Goal: Find specific page/section: Find specific page/section

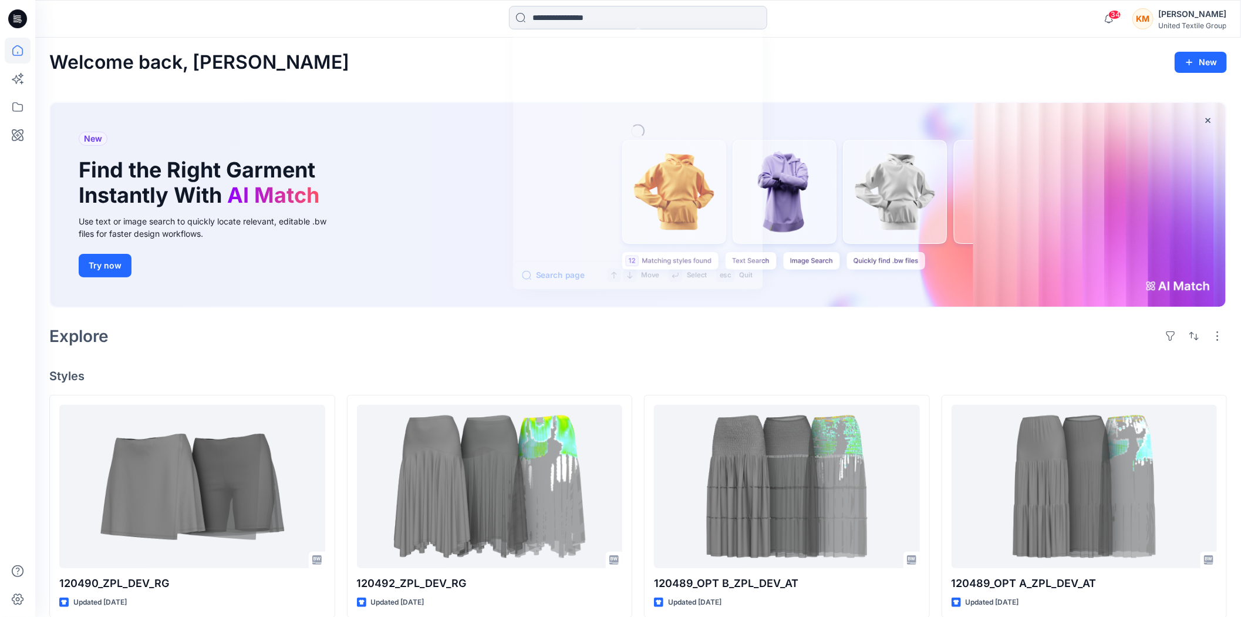
click at [647, 25] on input at bounding box center [638, 17] width 258 height 23
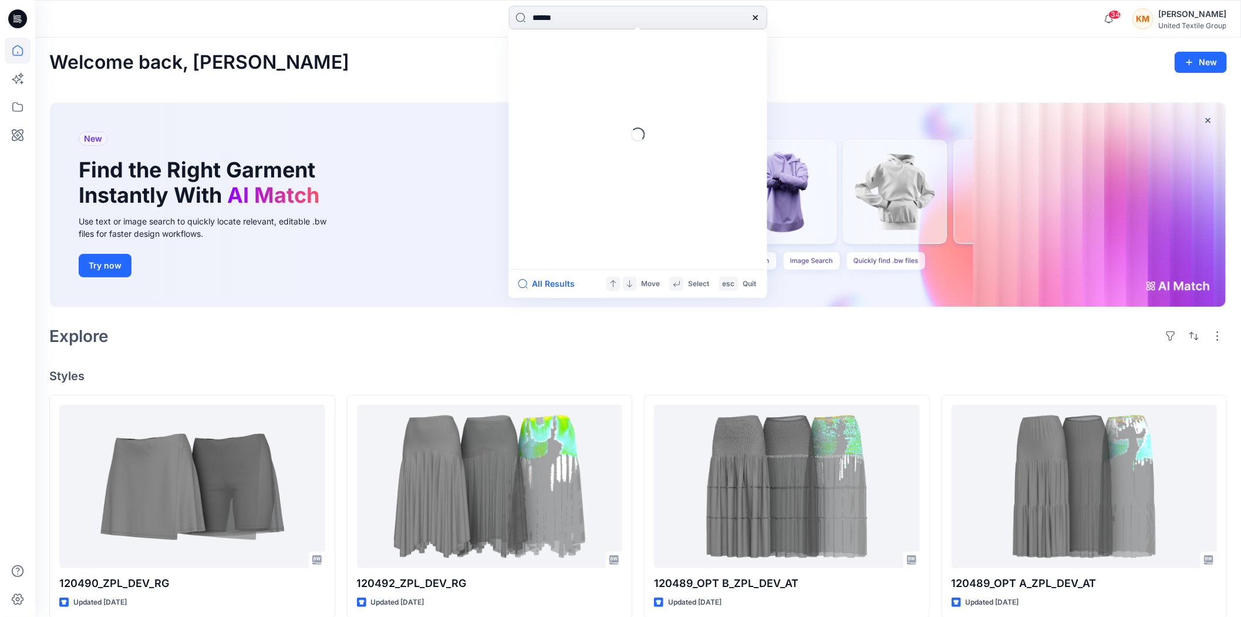
type input "******"
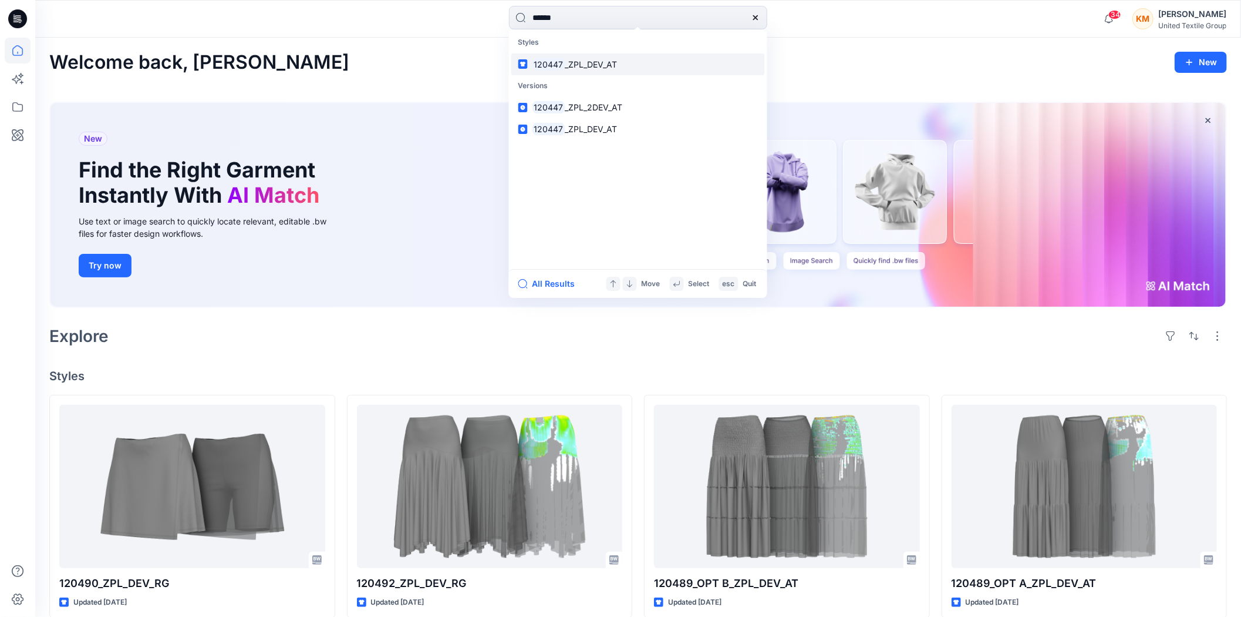
click at [570, 65] on span "_ZPL_DEV_AT" at bounding box center [591, 64] width 52 height 10
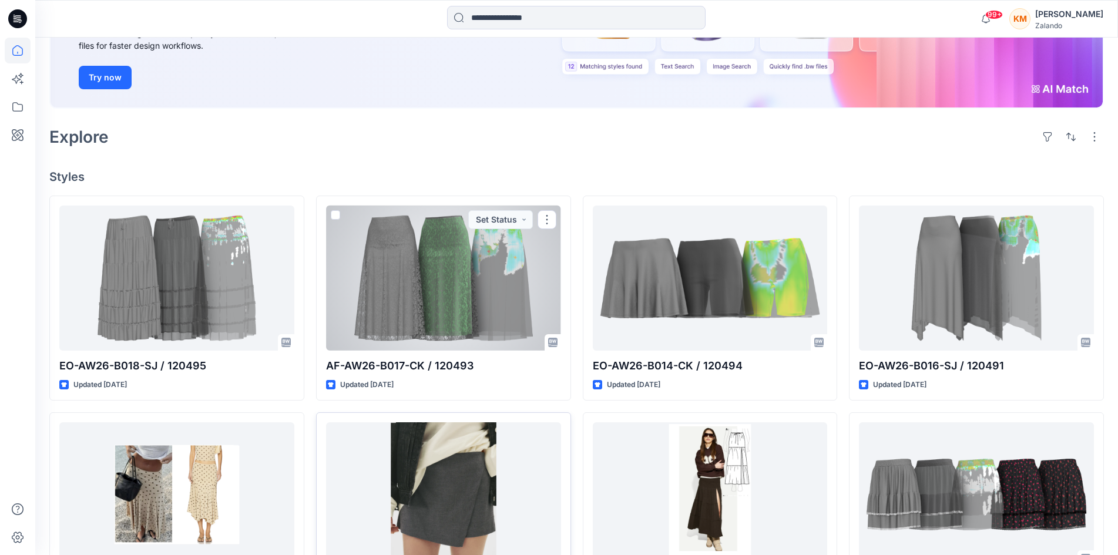
scroll to position [235, 0]
